Goal: Task Accomplishment & Management: Use online tool/utility

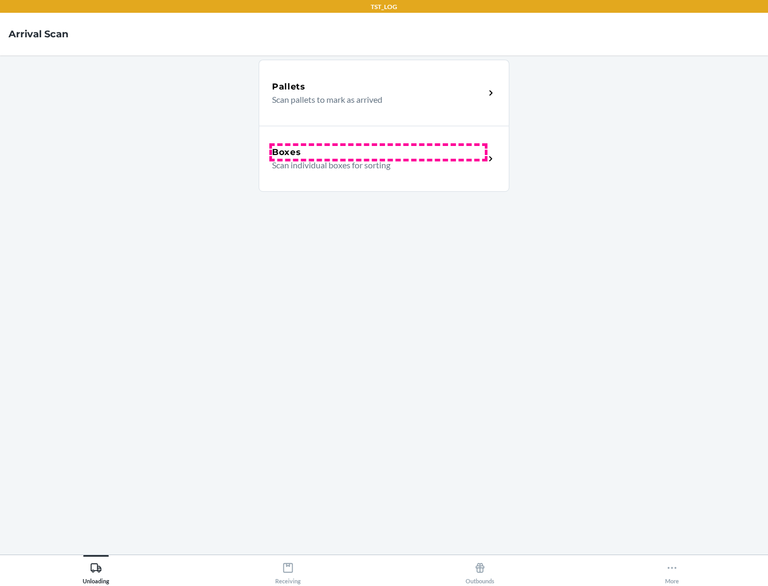
click at [378, 152] on div "Boxes" at bounding box center [378, 152] width 213 height 13
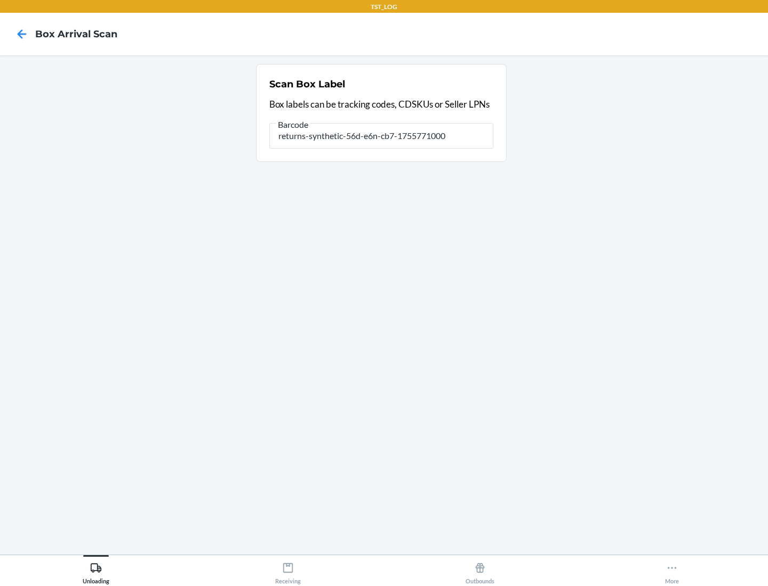
type input "returns-synthetic-56d-e6n-cb7-1755771000"
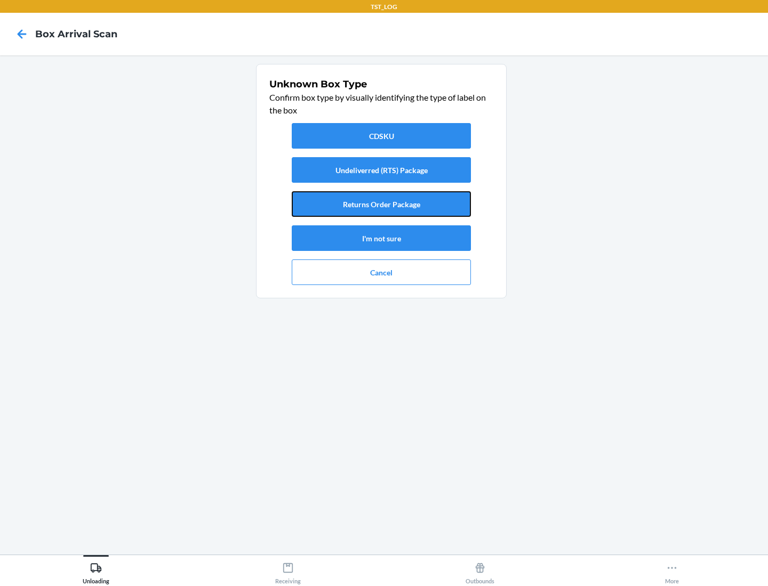
click at [381, 204] on button "Returns Order Package" at bounding box center [381, 204] width 179 height 26
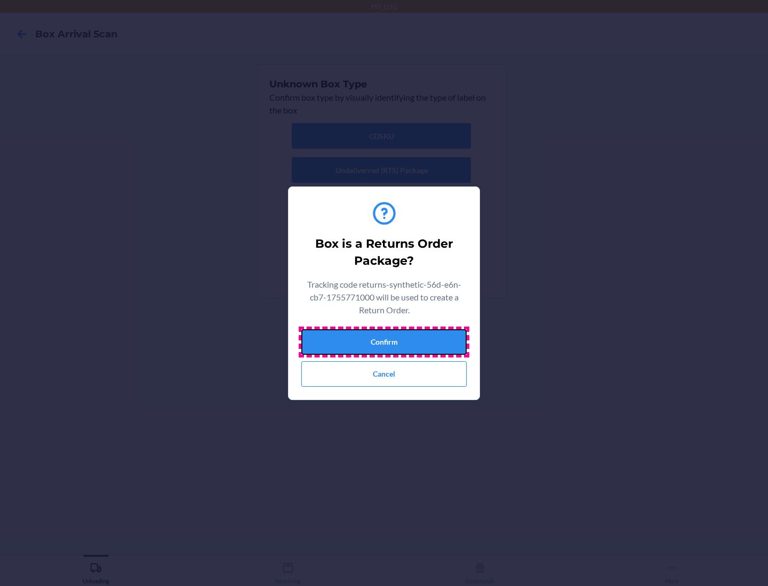
click at [384, 342] on button "Confirm" at bounding box center [383, 342] width 165 height 26
